Goal: Information Seeking & Learning: Learn about a topic

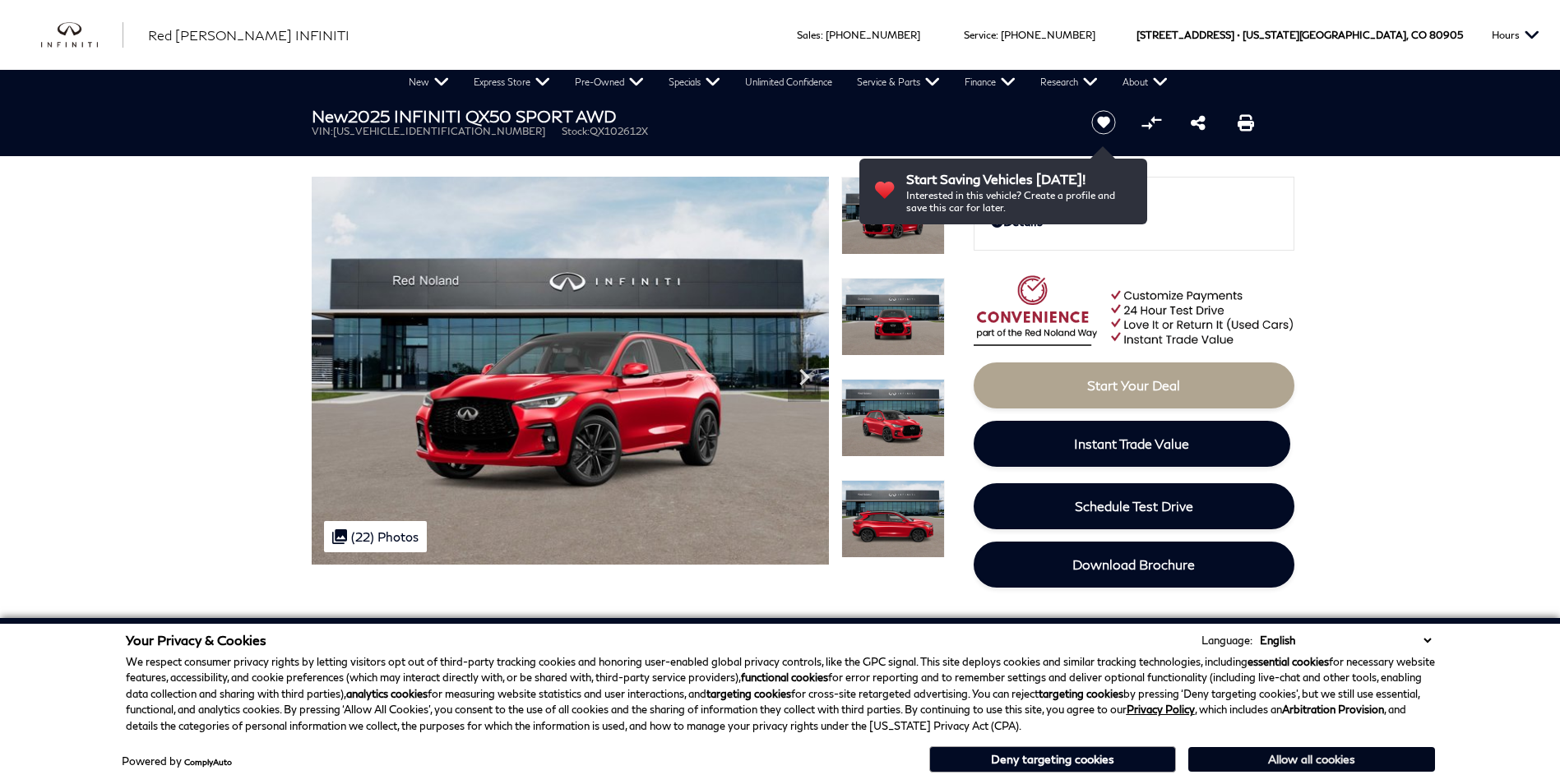
click at [1234, 755] on button "Allow all cookies" at bounding box center [1311, 759] width 247 height 25
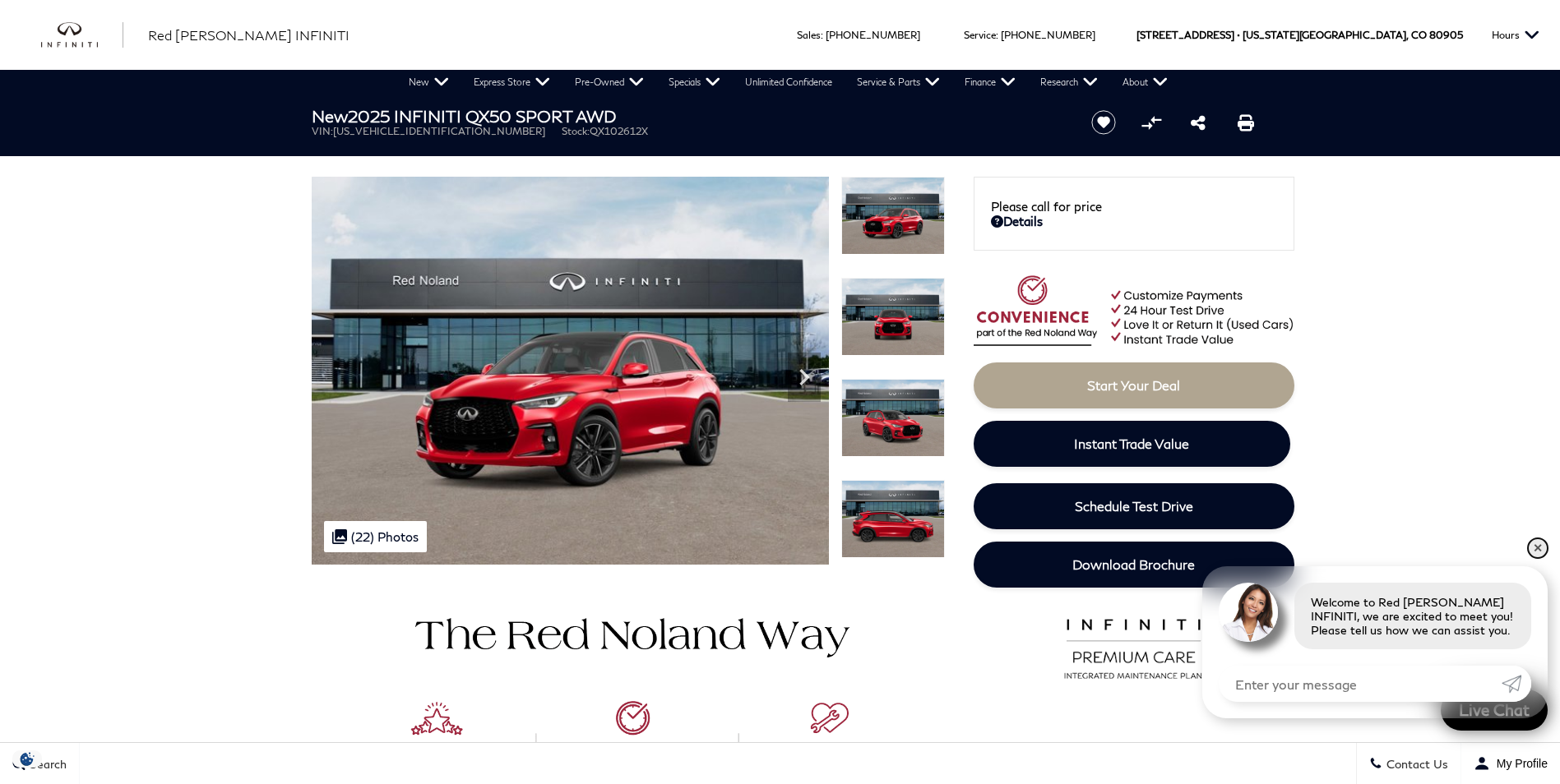
click at [1536, 544] on link "✕" at bounding box center [1537, 548] width 20 height 20
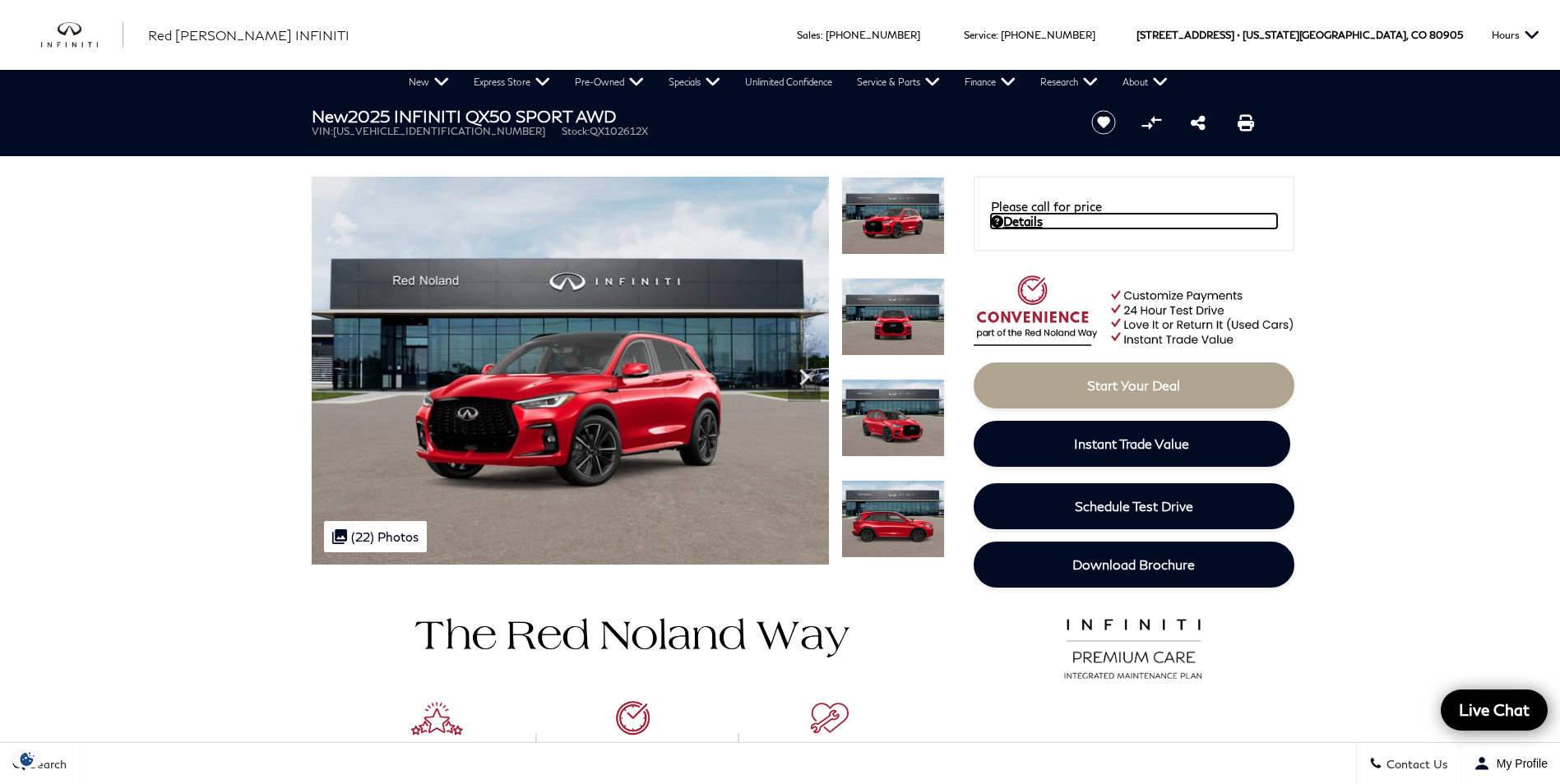
click at [1016, 220] on link "Details" at bounding box center [1133, 221] width 286 height 15
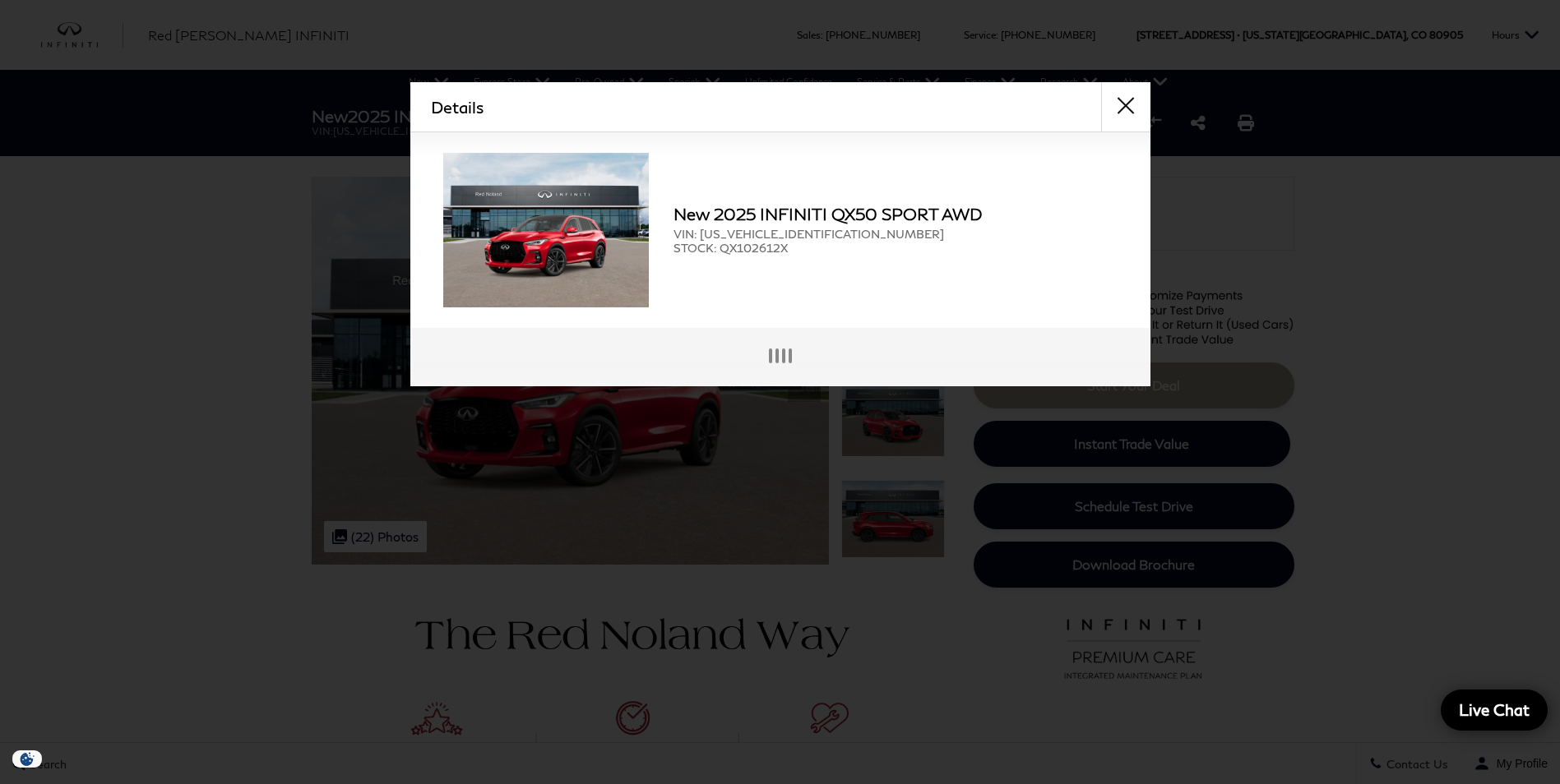
scroll to position [4, 0]
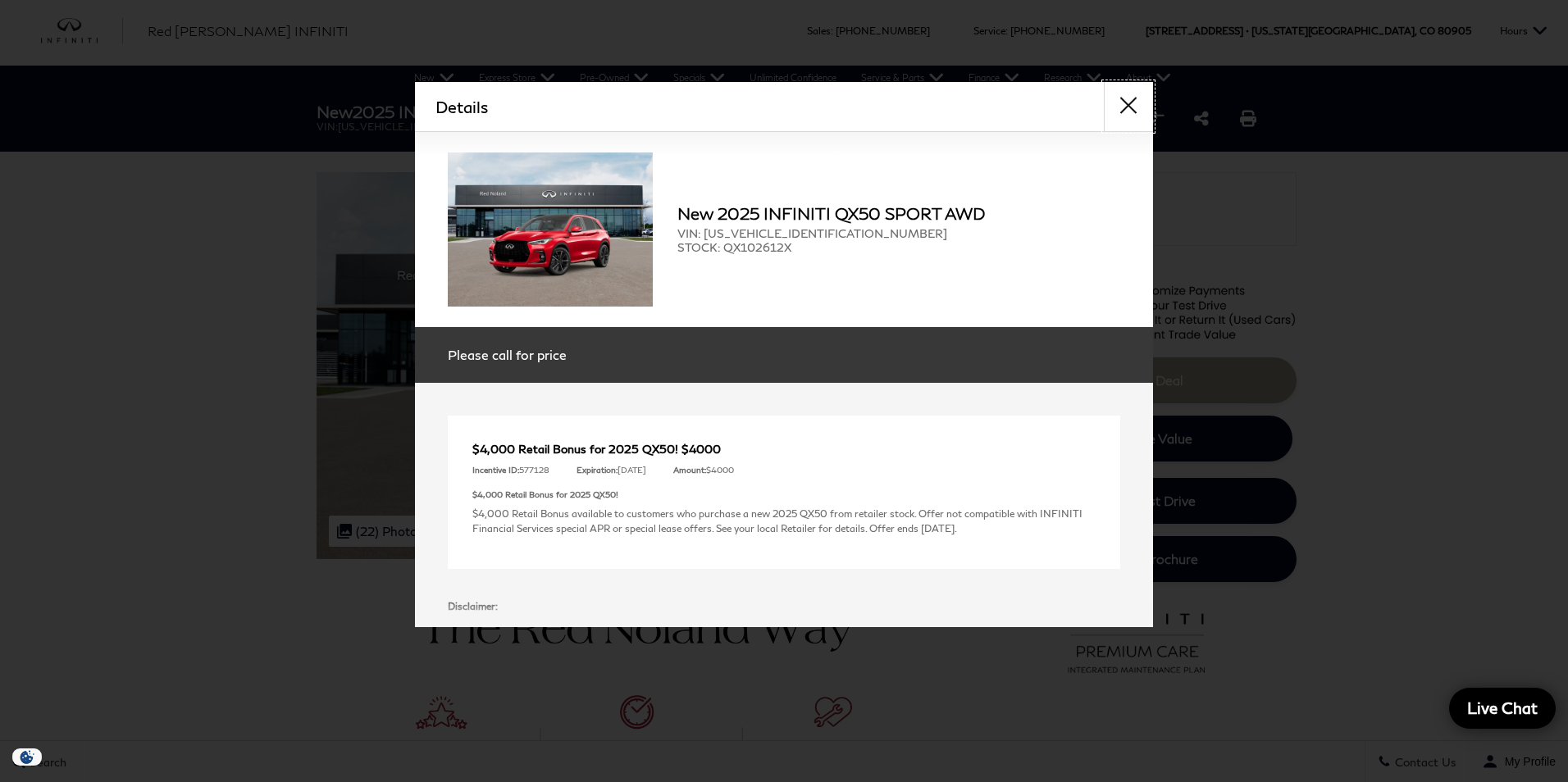
click at [1125, 110] on button "close" at bounding box center [1128, 107] width 49 height 49
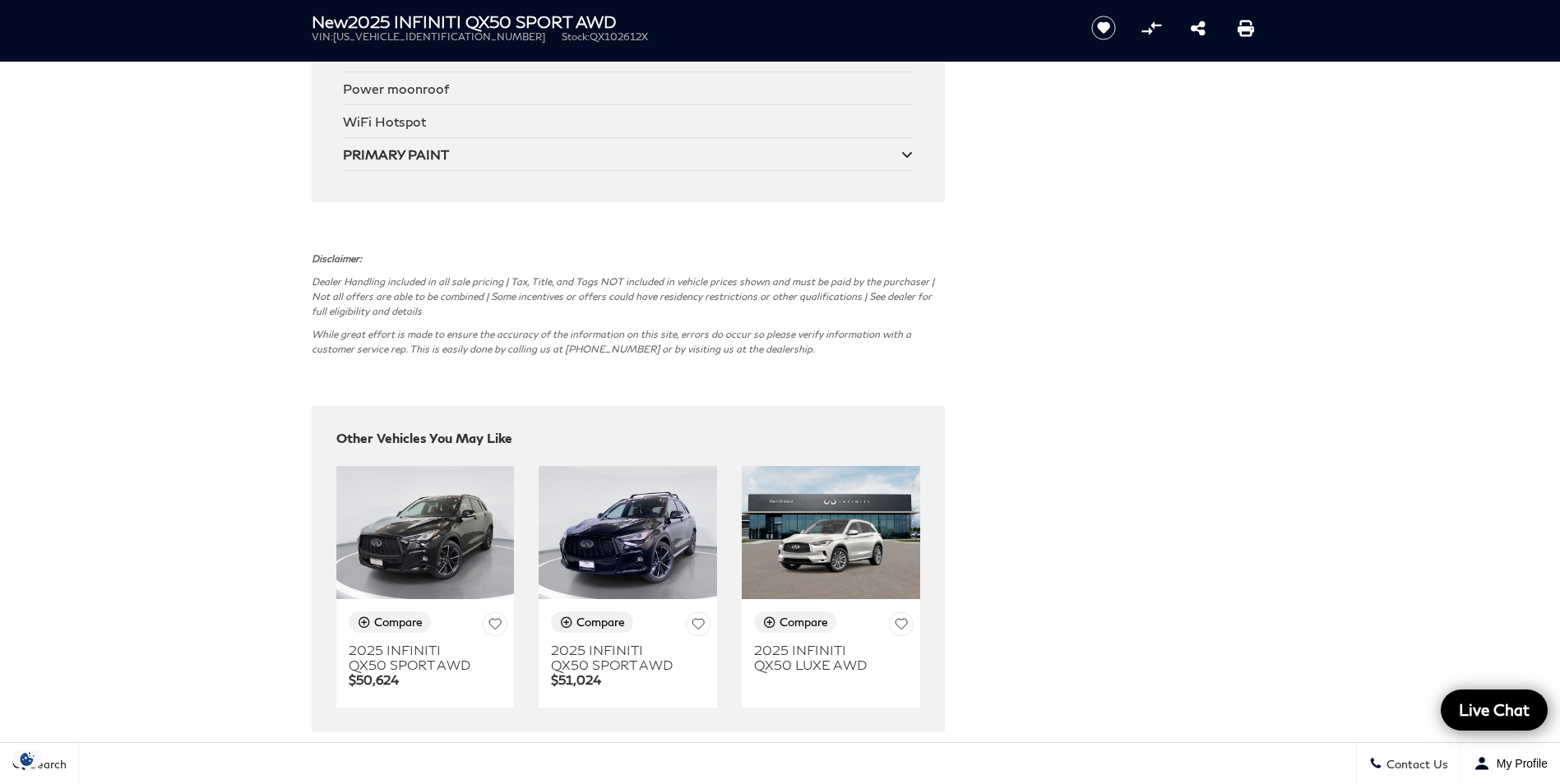
scroll to position [3863, 0]
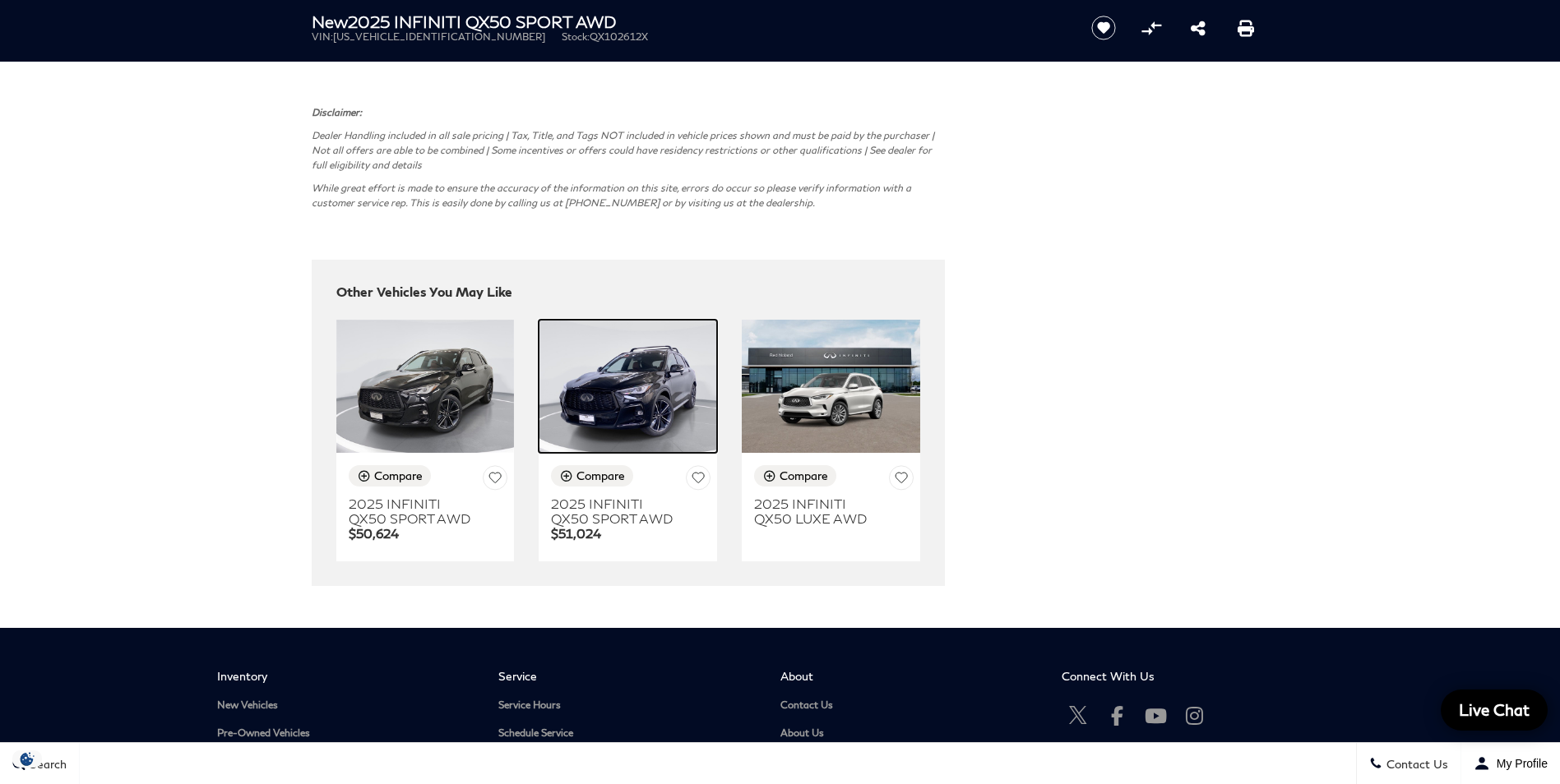
click at [646, 412] on img at bounding box center [627, 387] width 179 height 134
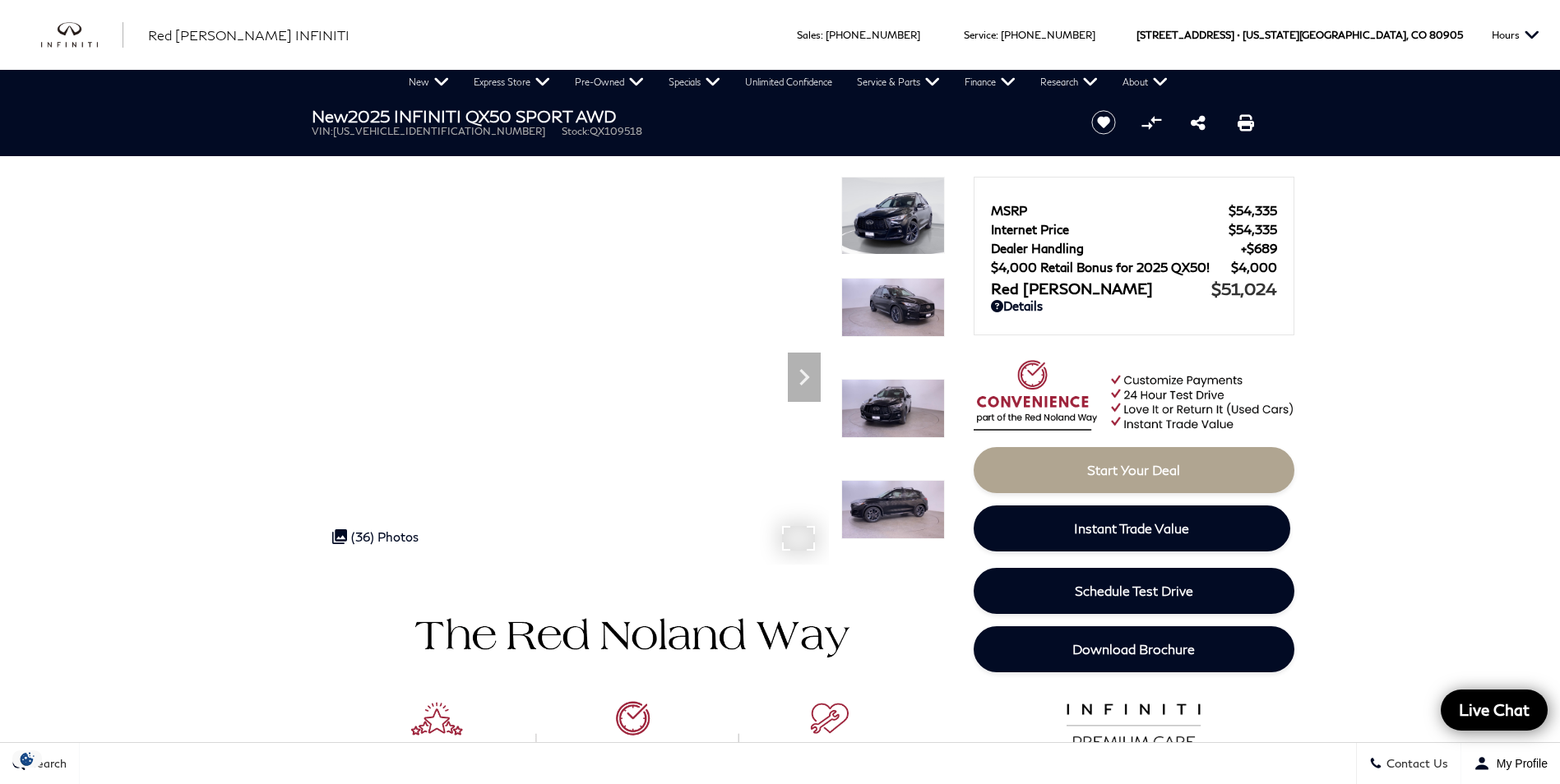
click at [889, 525] on img at bounding box center [893, 510] width 104 height 60
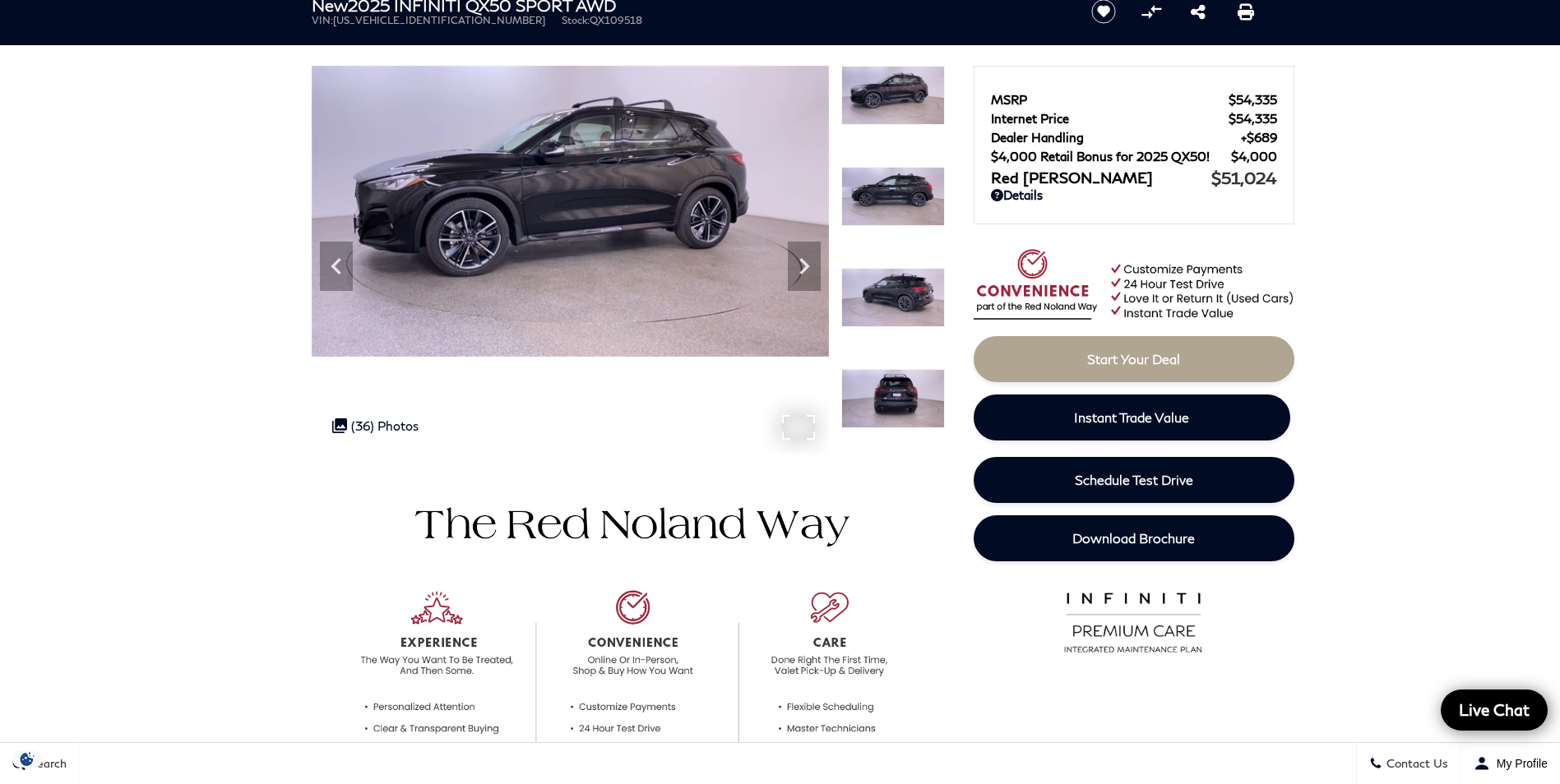
scroll to position [165, 0]
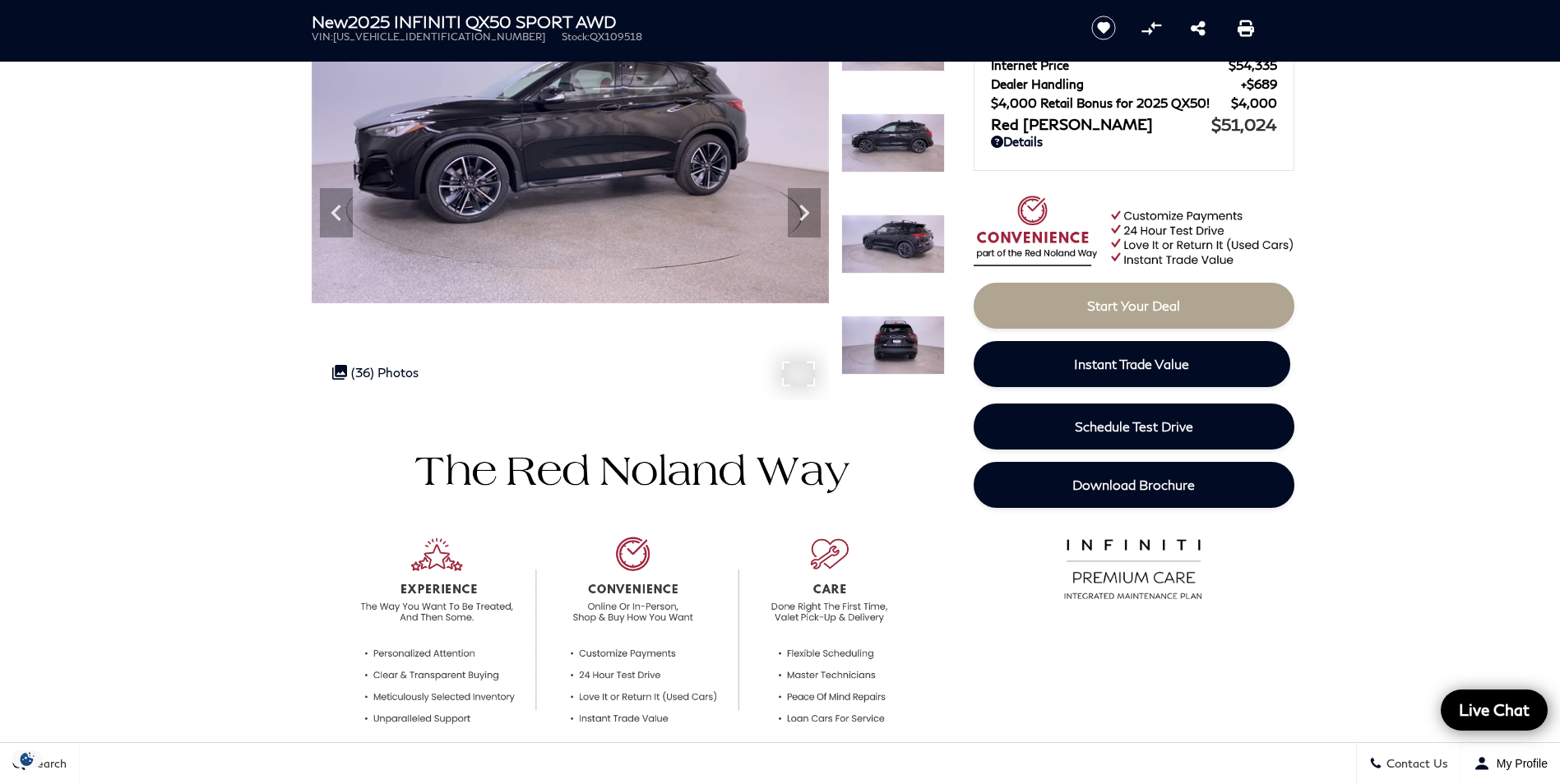
click at [899, 339] on img at bounding box center [893, 345] width 104 height 60
click at [898, 340] on img at bounding box center [893, 345] width 104 height 60
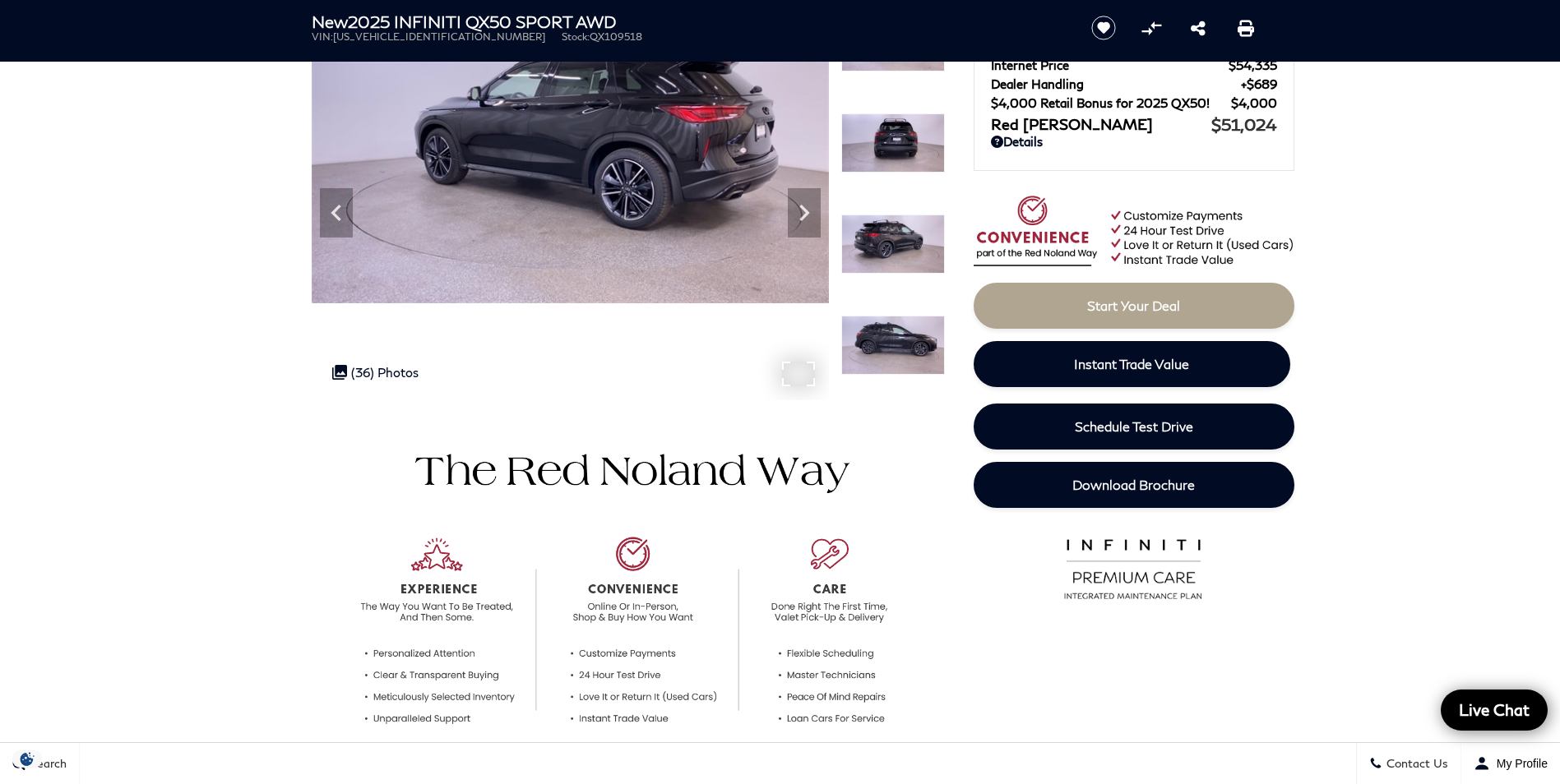
click at [906, 144] on img at bounding box center [893, 143] width 104 height 60
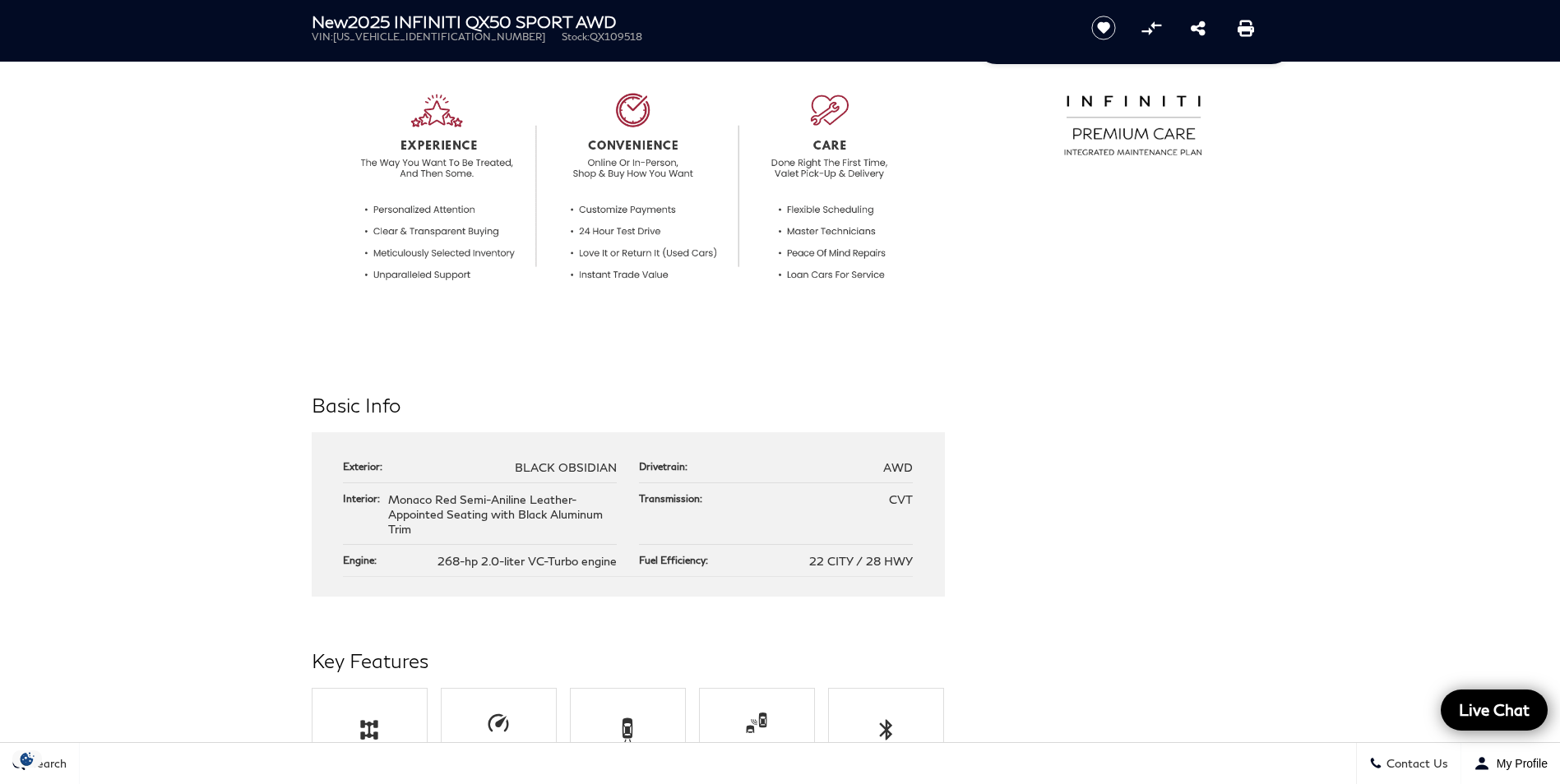
scroll to position [657, 0]
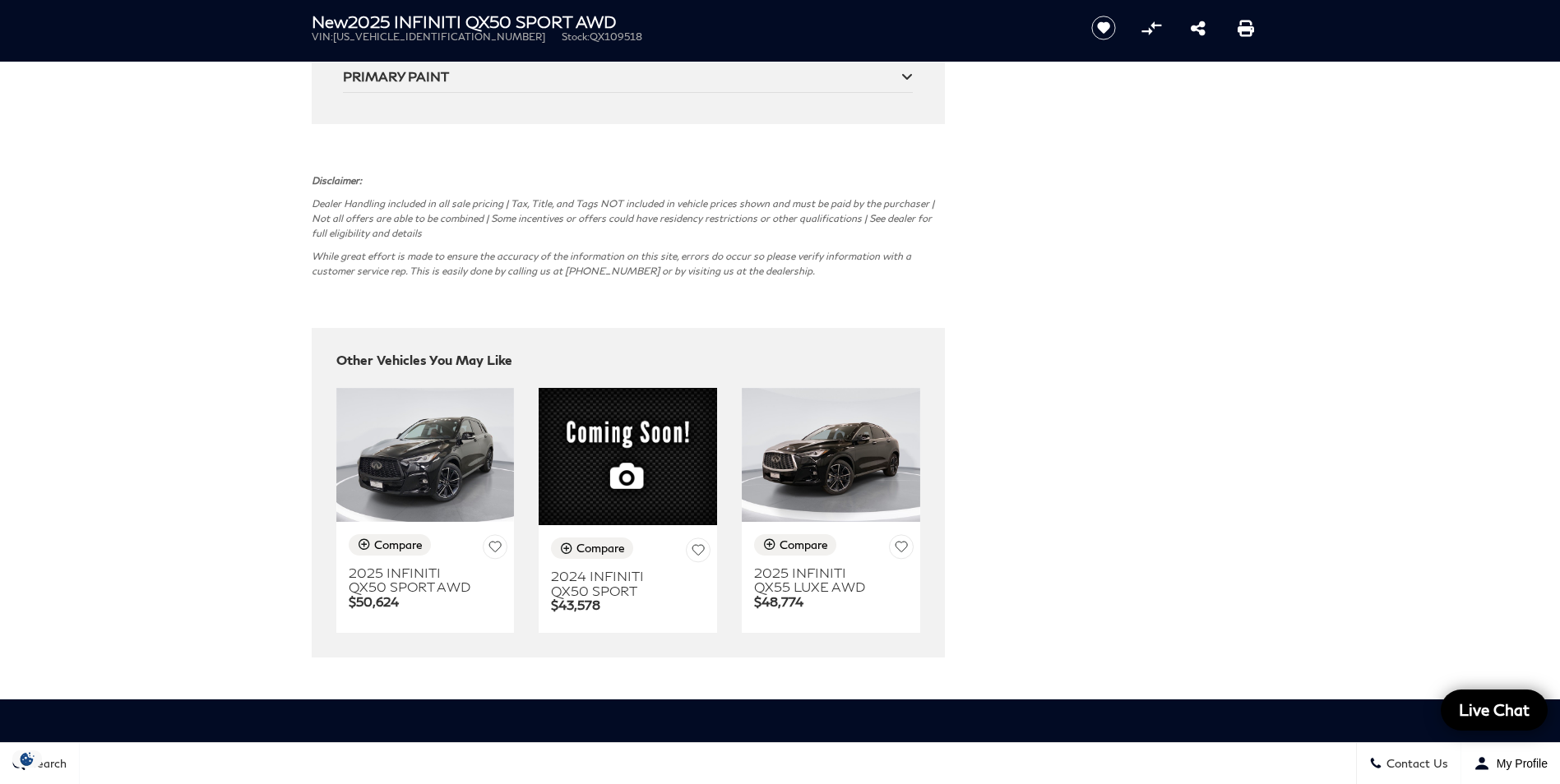
scroll to position [4110, 0]
